Goal: Check status

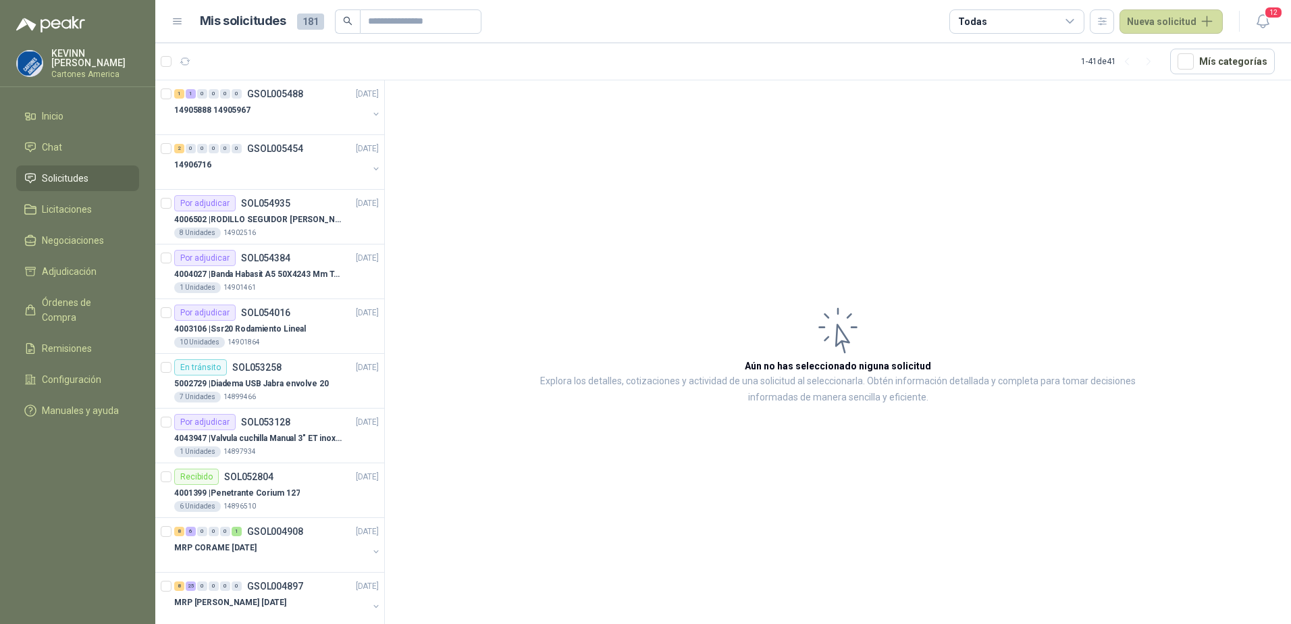
click at [68, 182] on span "Solicitudes" at bounding box center [65, 178] width 47 height 15
click at [265, 122] on div at bounding box center [271, 123] width 194 height 11
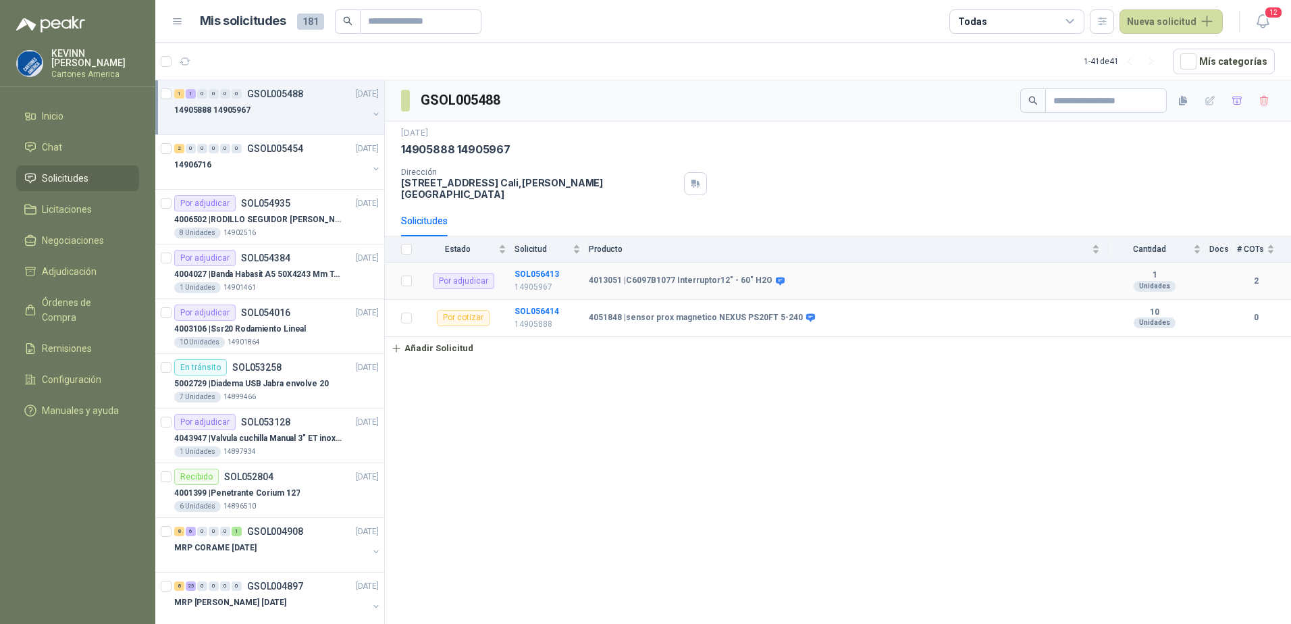
click at [664, 276] on b "4013051 | C6097B1077 Interruptor12" - 60" H2O" at bounding box center [681, 281] width 184 height 11
click at [309, 169] on div "14906716" at bounding box center [271, 165] width 194 height 16
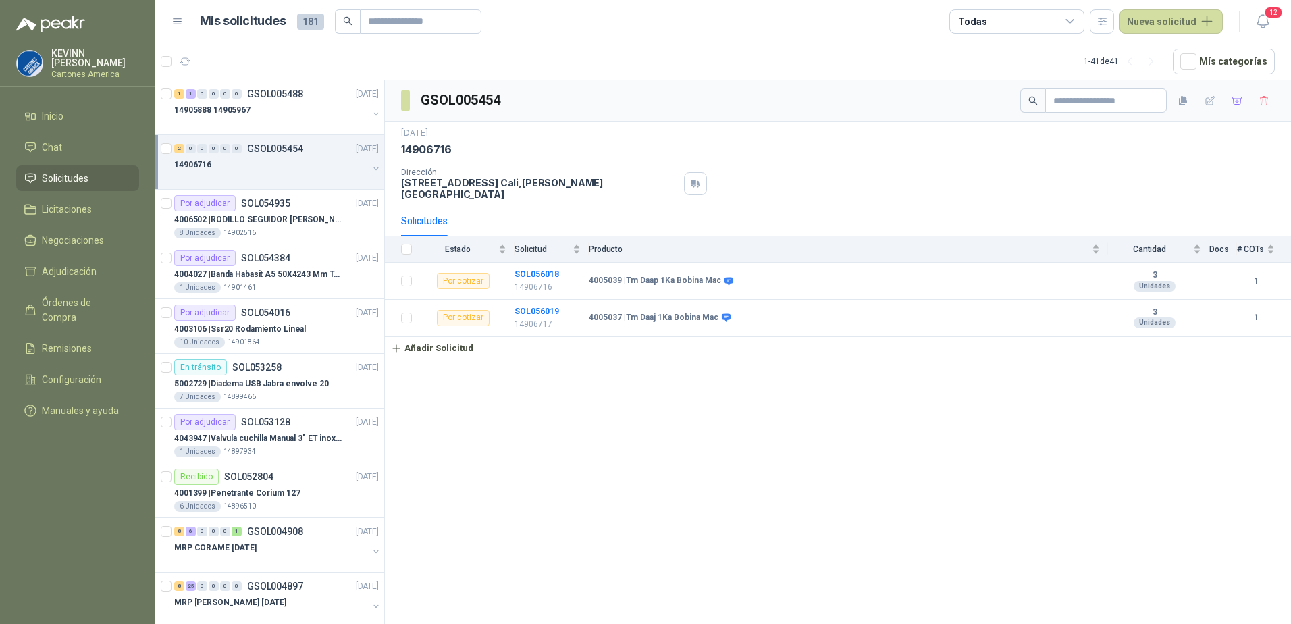
click at [371, 169] on button "button" at bounding box center [376, 168] width 11 height 11
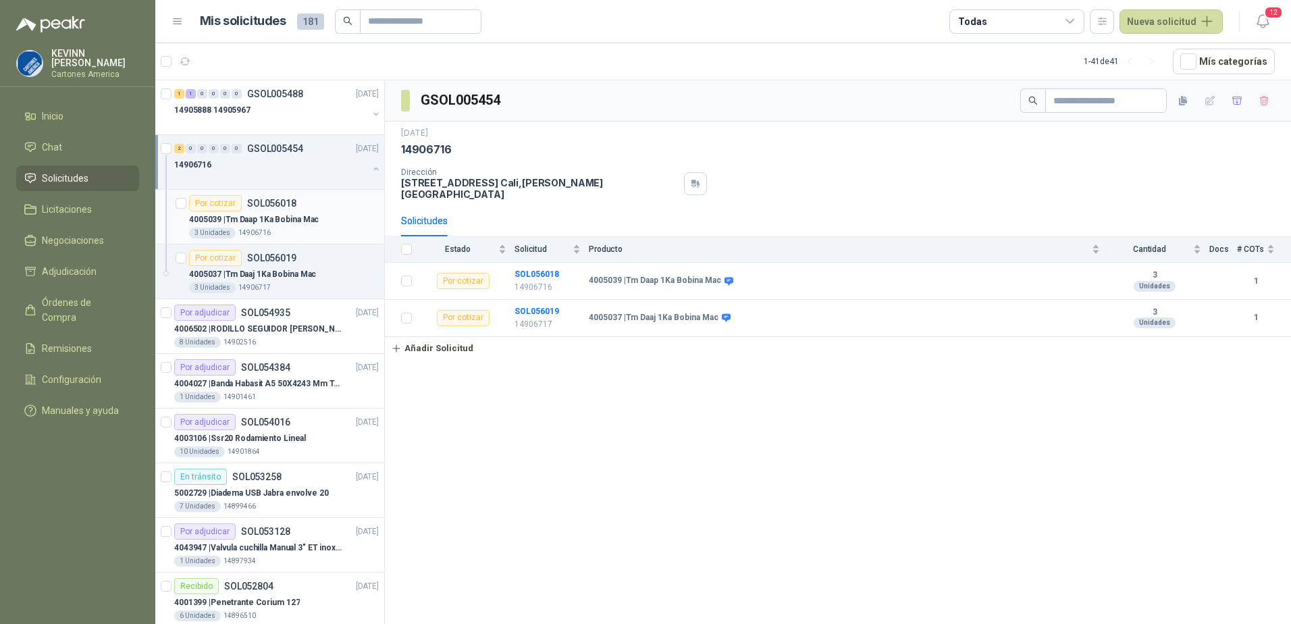
click at [298, 227] on div "4005039 | Tm Daap 1Ka Bobina Mac" at bounding box center [284, 219] width 190 height 16
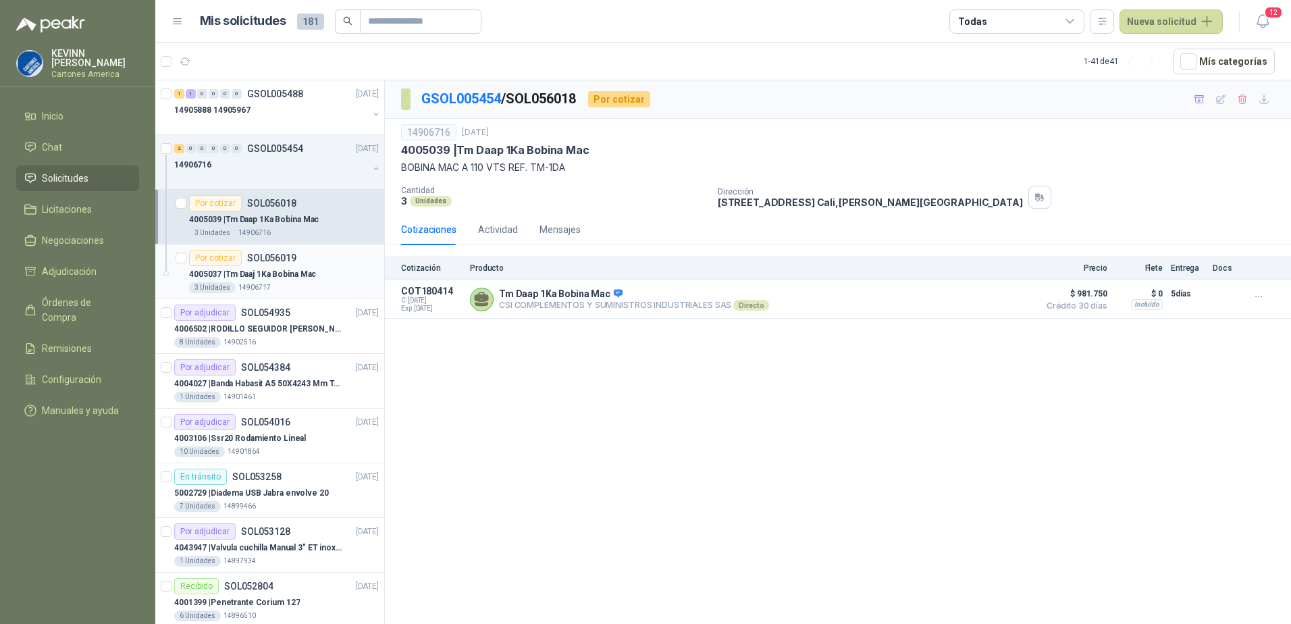
click at [301, 269] on p "4005037 | Tm Daaj 1Ka Bobina Mac" at bounding box center [252, 274] width 127 height 13
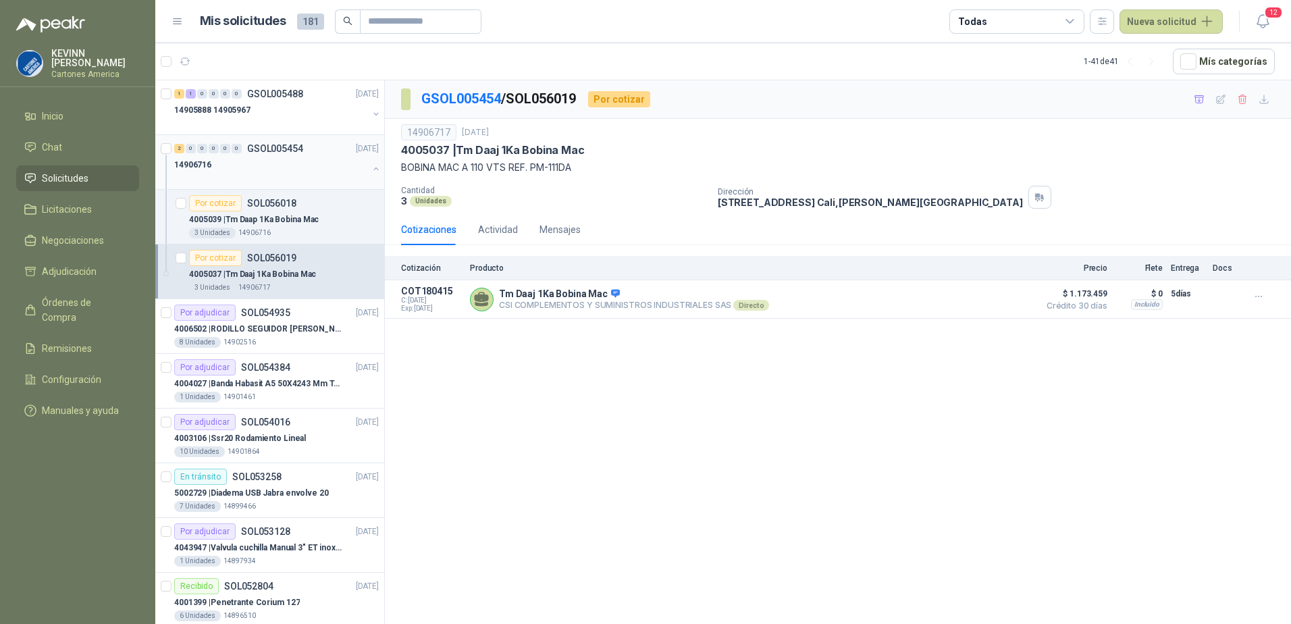
click at [371, 167] on button "button" at bounding box center [376, 168] width 11 height 11
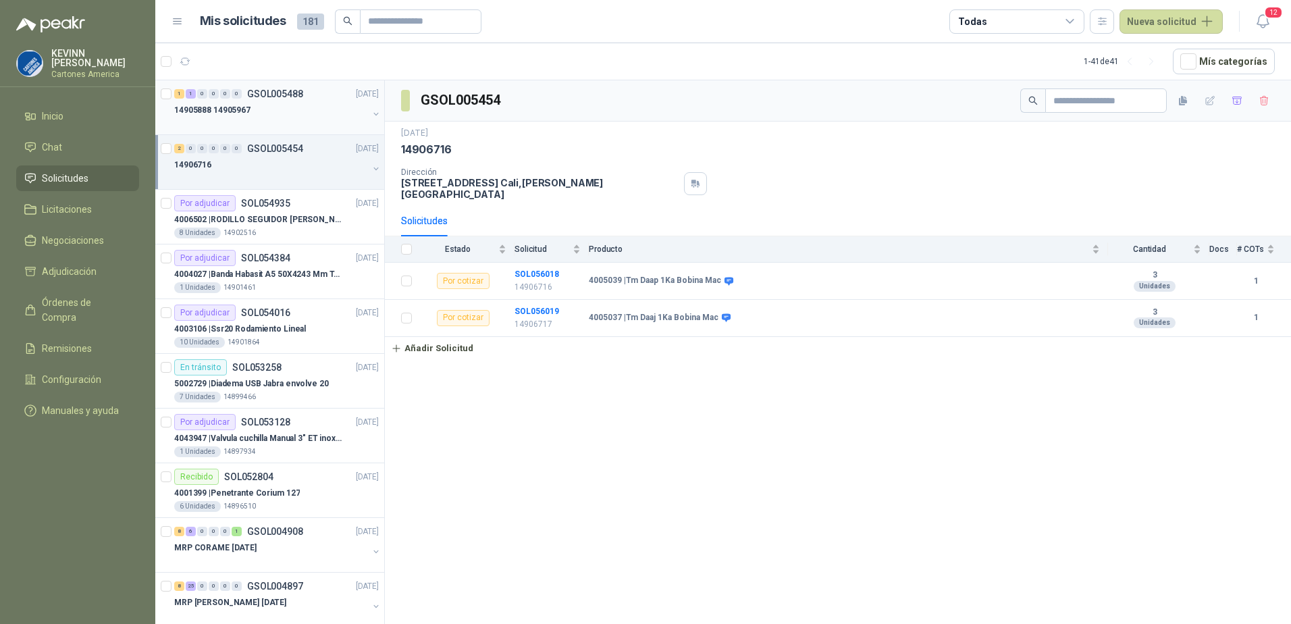
click at [369, 108] on div "14905888 14905967" at bounding box center [277, 115] width 207 height 27
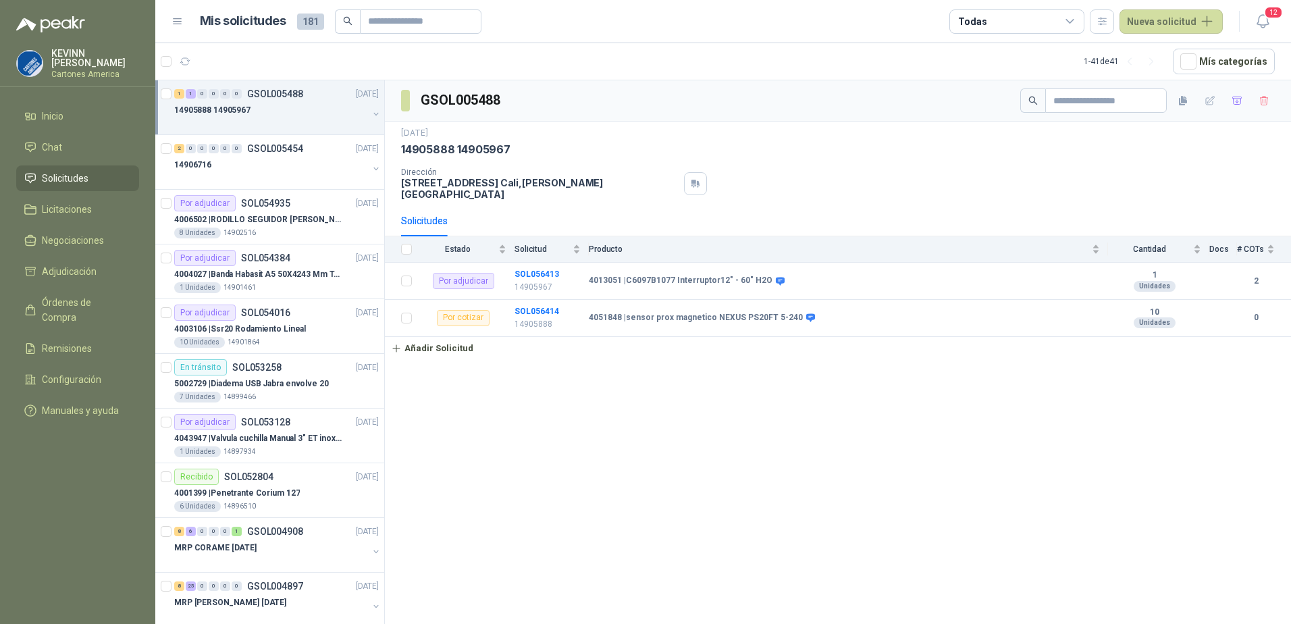
click at [371, 117] on button "button" at bounding box center [376, 114] width 11 height 11
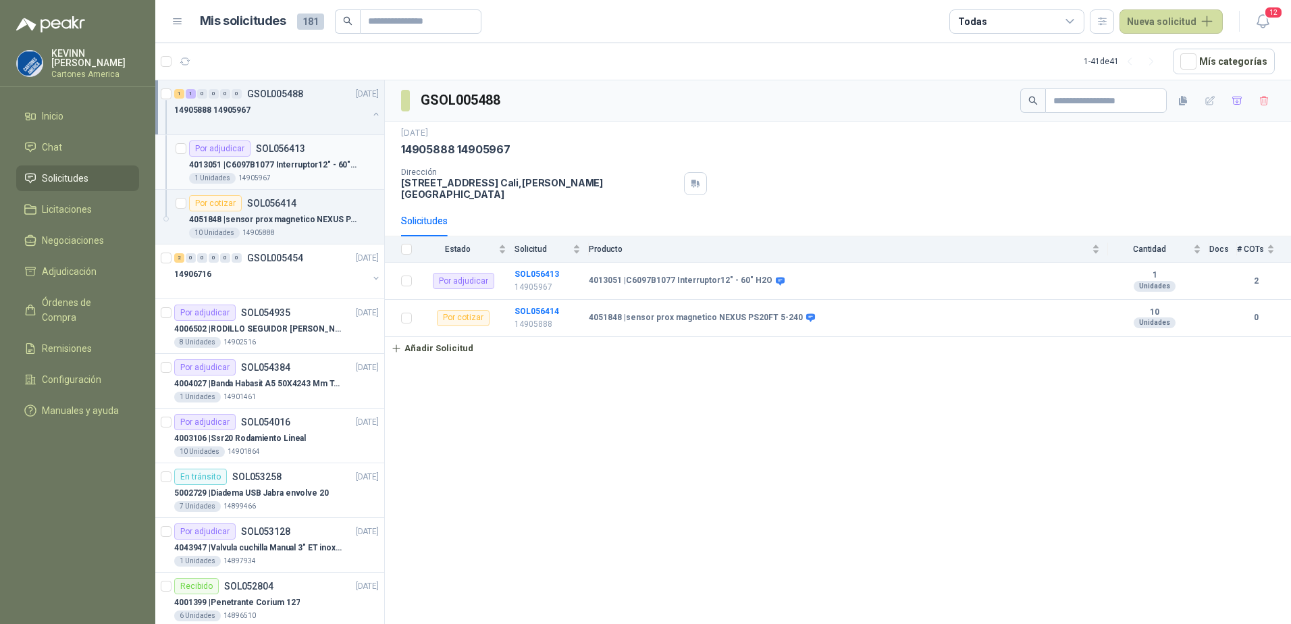
click at [322, 159] on p "4013051 | C6097B1077 Interruptor12" - 60" H2O" at bounding box center [273, 165] width 168 height 13
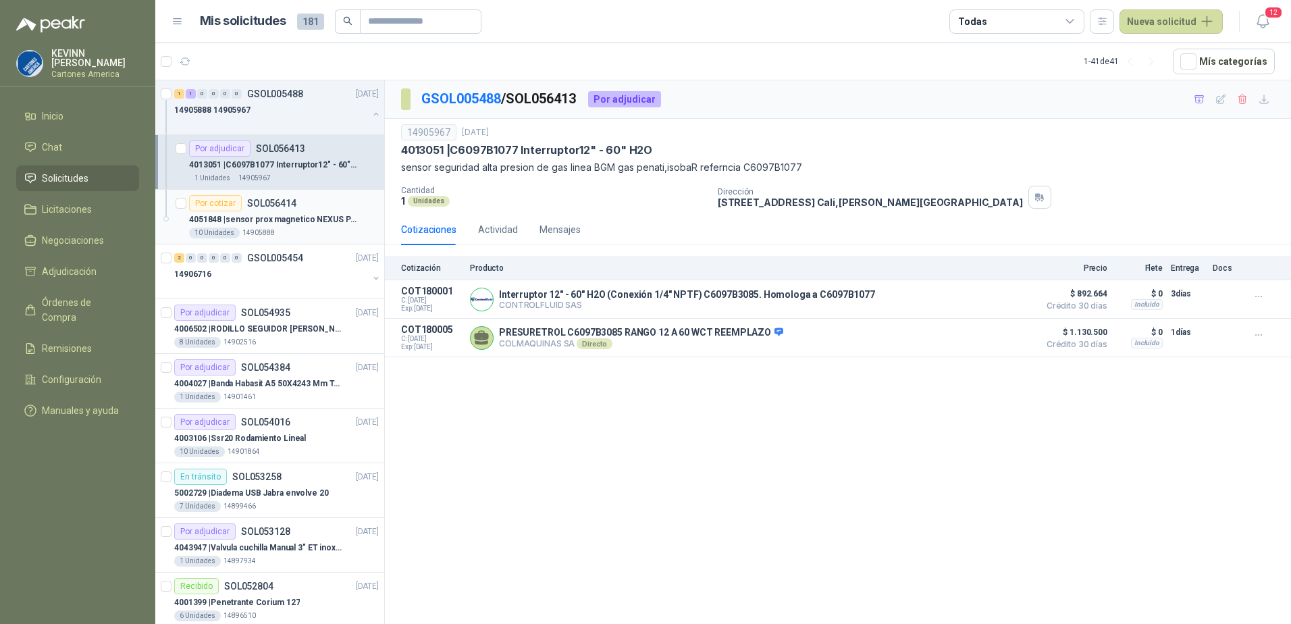
click at [298, 214] on p "4051848 | sensor prox magnetico NEXUS PS20FT 5-240" at bounding box center [273, 219] width 168 height 13
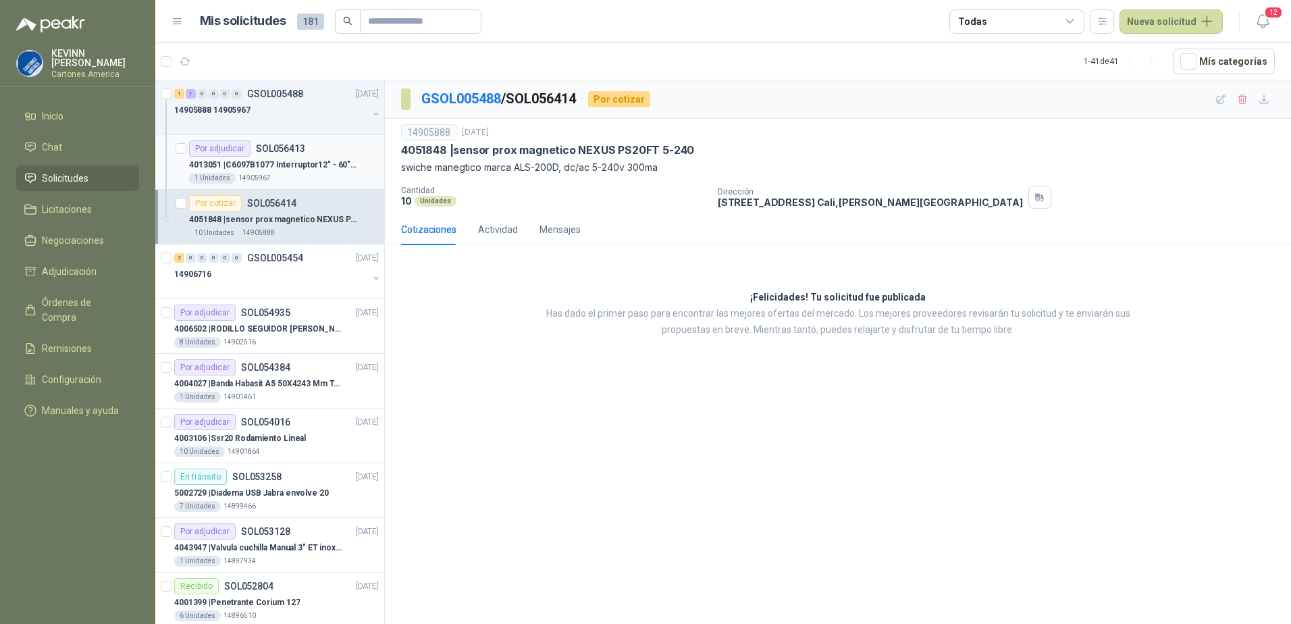
click at [322, 161] on p "4013051 | C6097B1077 Interruptor12" - 60" H2O" at bounding box center [273, 165] width 168 height 13
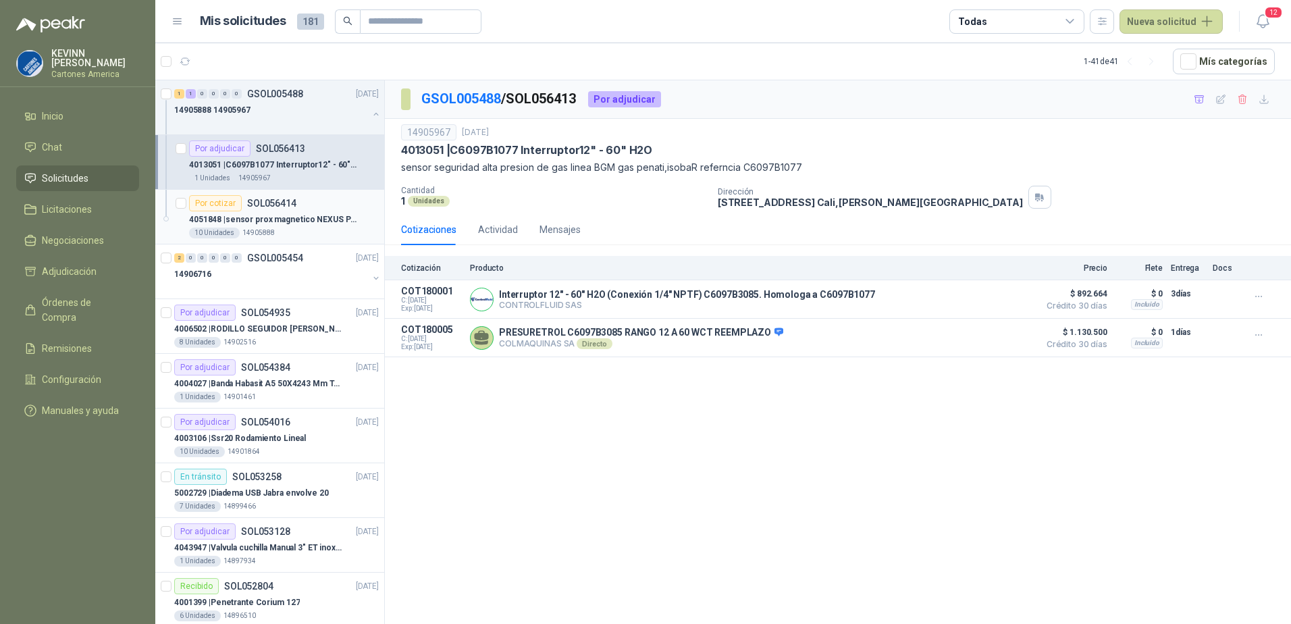
click at [303, 229] on div "10 Unidades 14905888" at bounding box center [284, 233] width 190 height 11
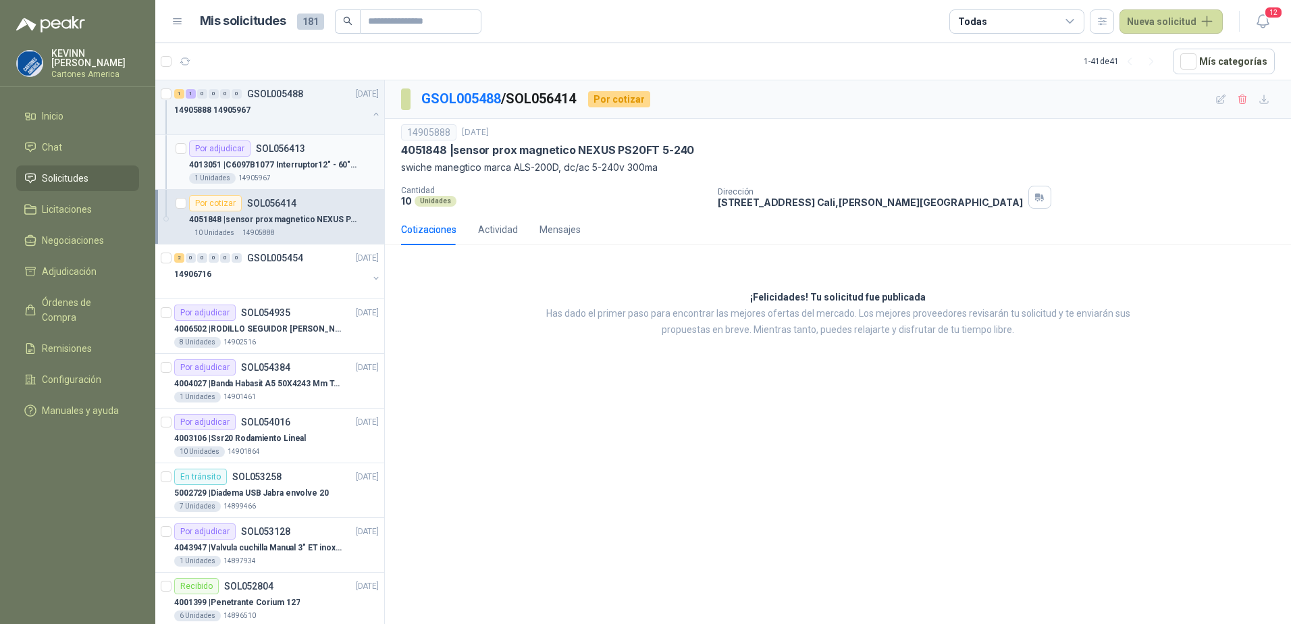
click at [304, 175] on div "1 Unidades 14905967" at bounding box center [284, 178] width 190 height 11
